Goal: Task Accomplishment & Management: Use online tool/utility

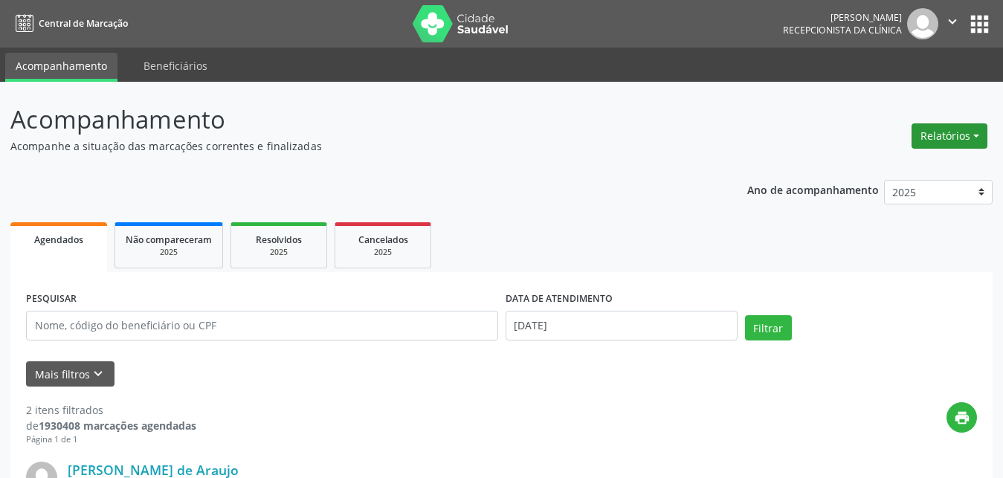
click at [936, 132] on button "Relatórios" at bounding box center [950, 135] width 76 height 25
click at [862, 156] on ul "Agendamentos Procedimentos realizados" at bounding box center [908, 179] width 161 height 54
click at [869, 173] on link "Agendamentos" at bounding box center [909, 168] width 160 height 21
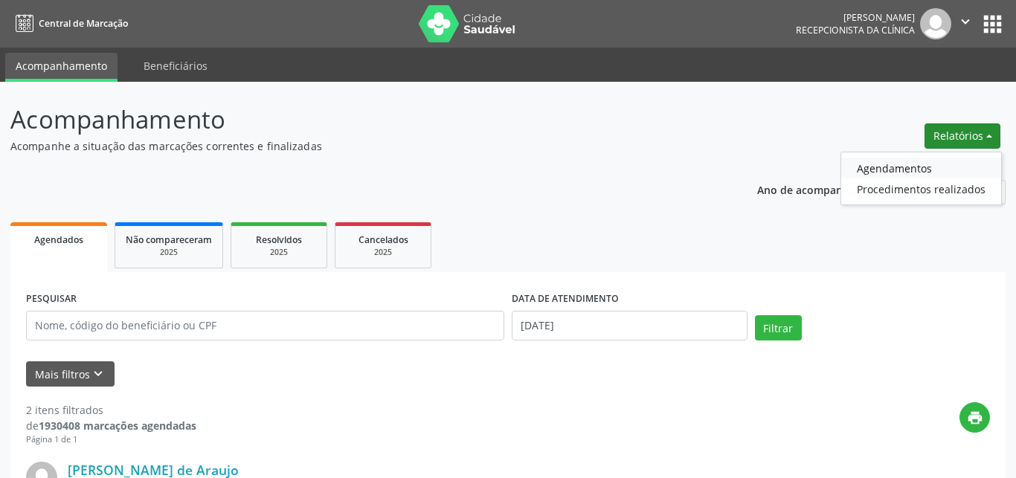
select select "8"
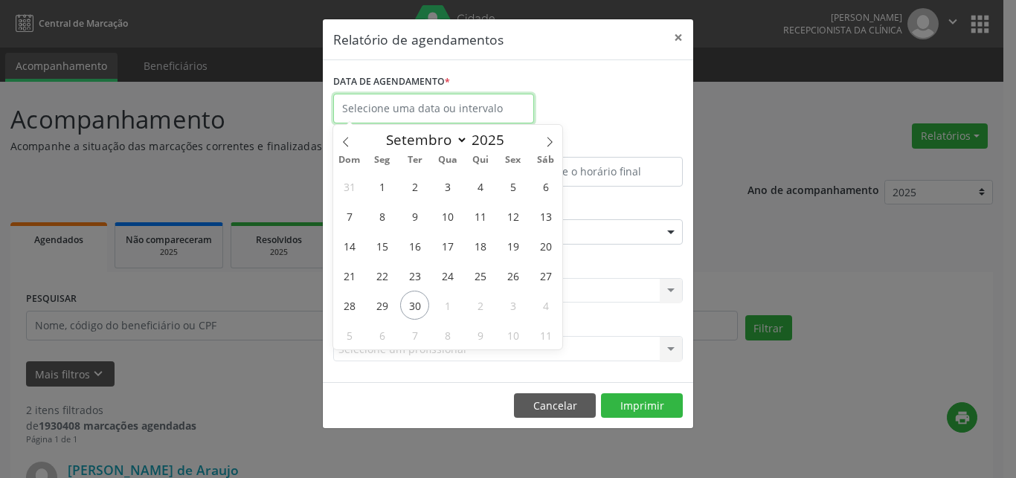
click at [443, 104] on input "text" at bounding box center [433, 109] width 201 height 30
click at [415, 303] on span "30" at bounding box center [414, 305] width 29 height 29
type input "[DATE]"
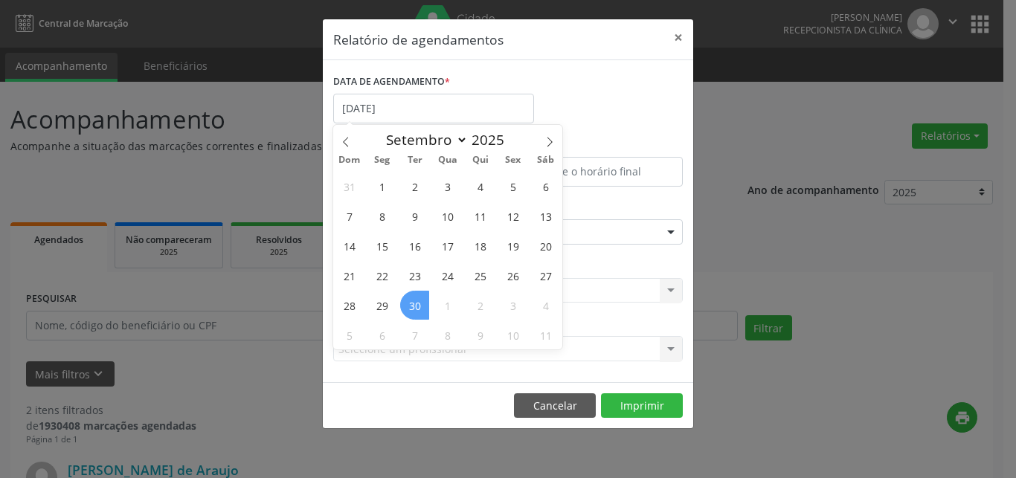
click at [423, 307] on span "30" at bounding box center [414, 305] width 29 height 29
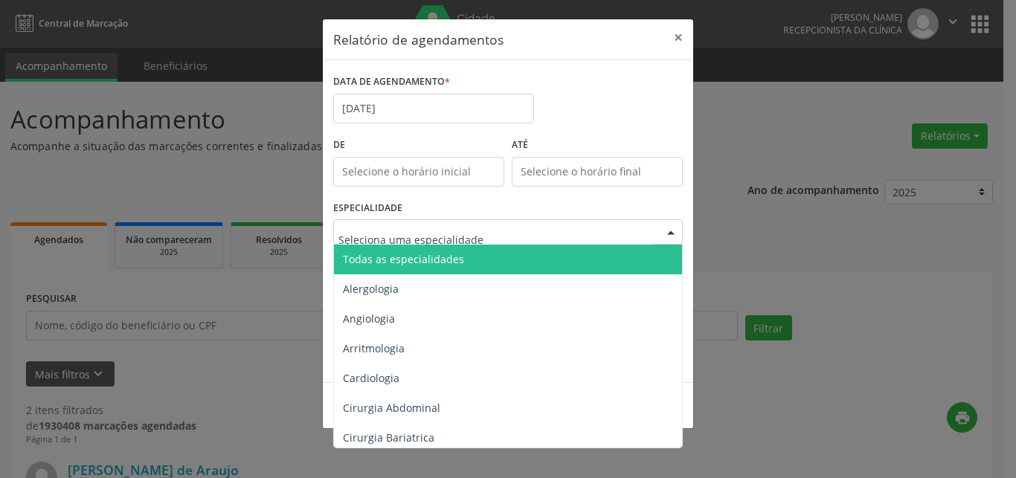
click at [423, 257] on span "Todas as especialidades" at bounding box center [403, 259] width 121 height 14
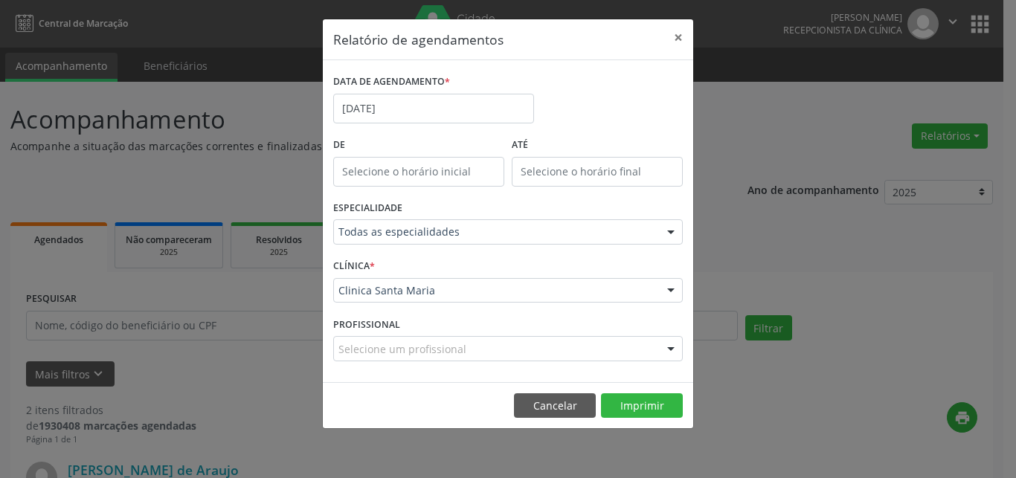
click at [409, 302] on div "Clinica Santa Maria" at bounding box center [508, 290] width 350 height 25
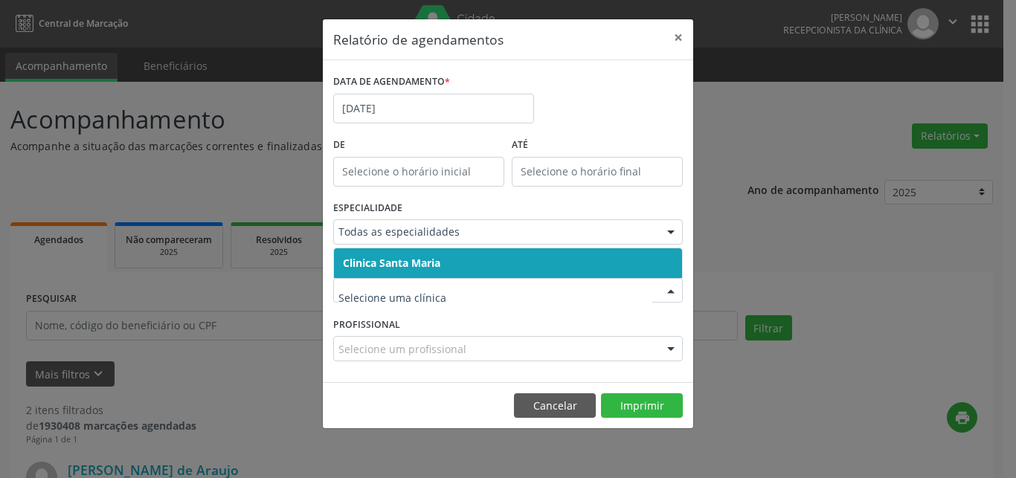
click at [416, 263] on span "Clinica Santa Maria" at bounding box center [391, 263] width 97 height 14
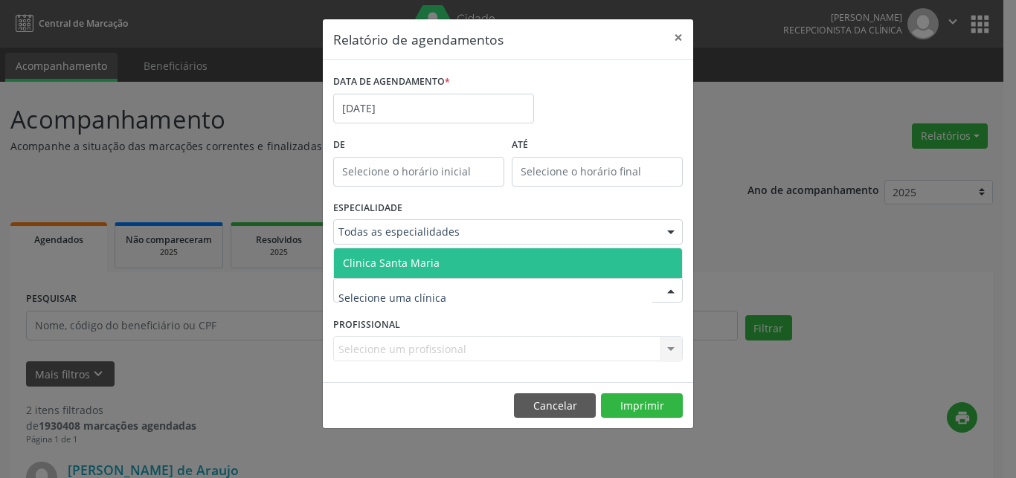
click at [420, 263] on span "Clinica Santa Maria" at bounding box center [391, 263] width 97 height 14
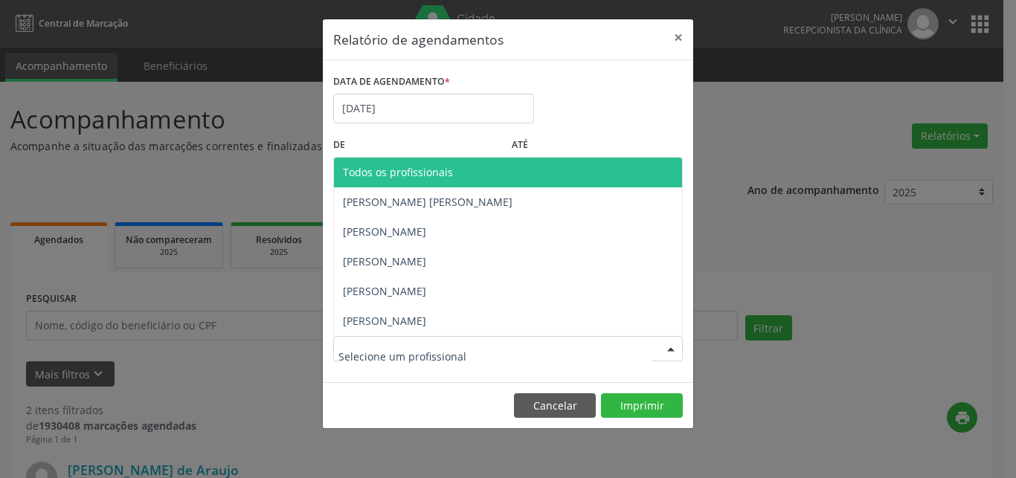
drag, startPoint x: 395, startPoint y: 350, endPoint x: 397, endPoint y: 299, distance: 51.4
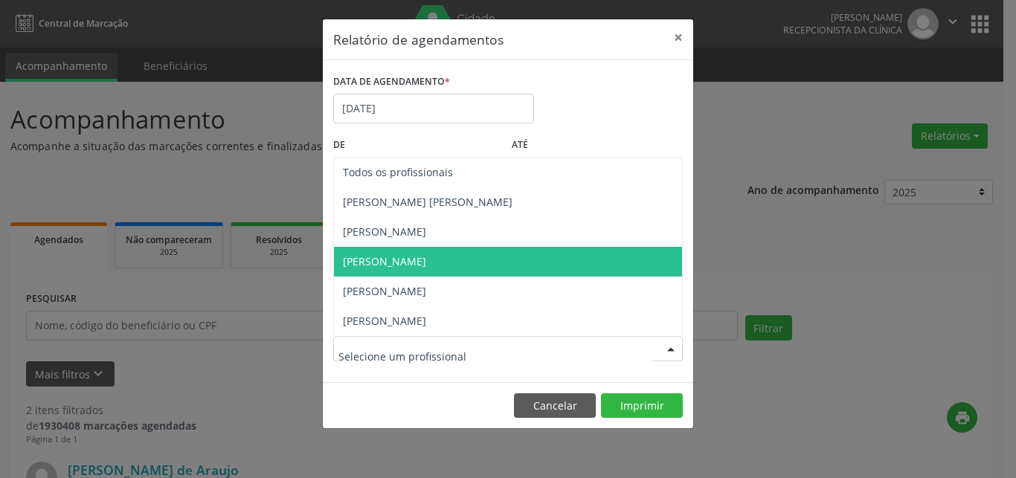
click at [396, 269] on span "[PERSON_NAME]" at bounding box center [384, 261] width 83 height 14
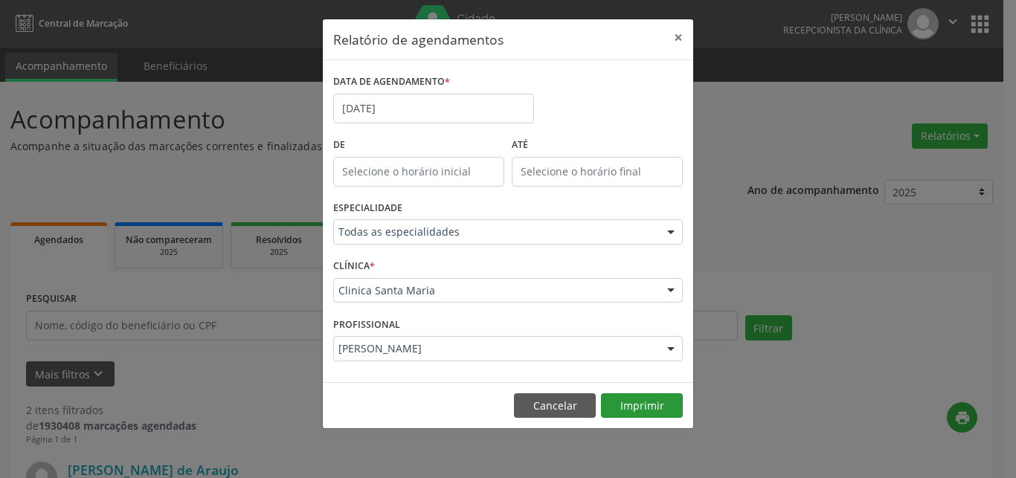
click at [636, 401] on button "Imprimir" at bounding box center [642, 406] width 82 height 25
